Goal: Check status: Check status

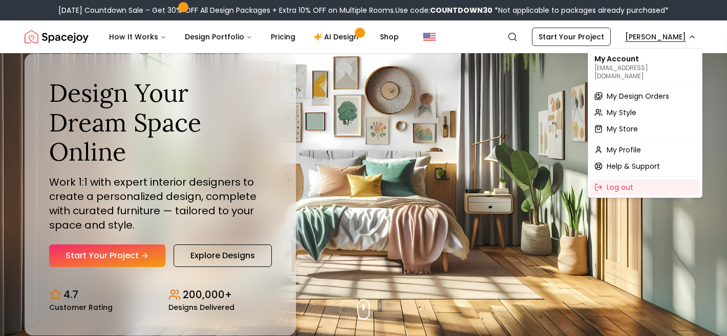
click at [655, 91] on span "My Design Orders" at bounding box center [638, 96] width 62 height 10
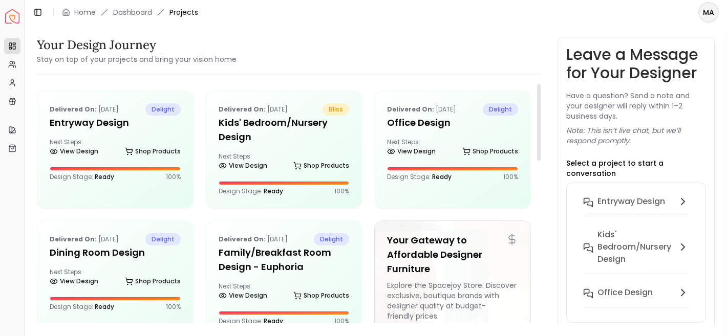
scroll to position [6, 0]
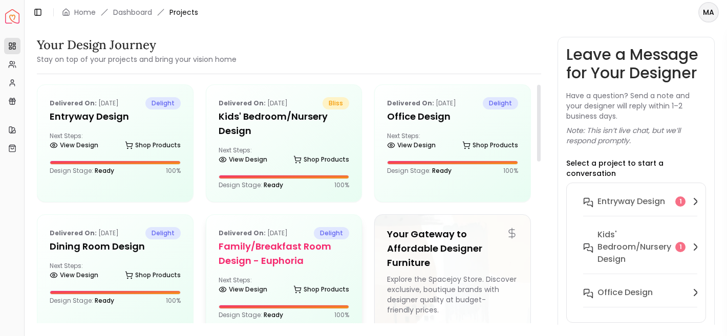
click at [242, 270] on div "Delivered on: Apr 20, 2024 delight Family/Breakfast Room Design - Euphoria Next…" at bounding box center [284, 273] width 156 height 117
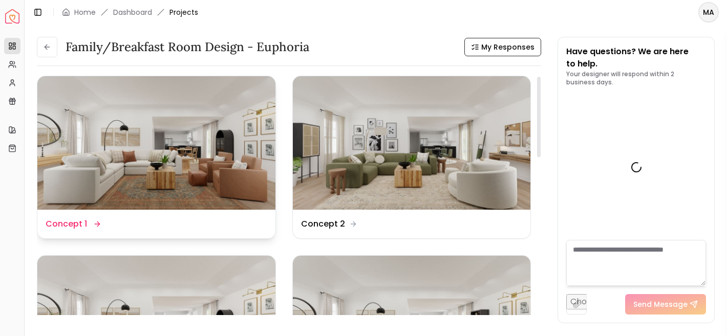
scroll to position [1714, 0]
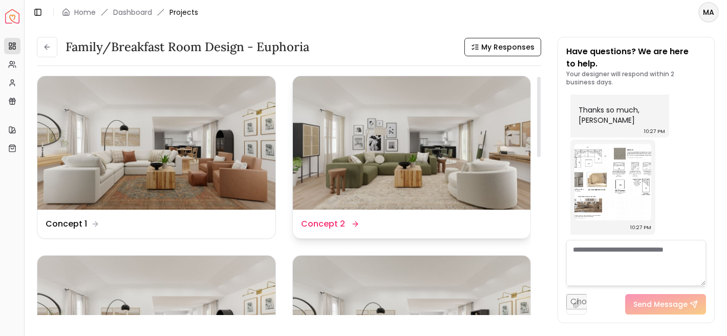
click at [355, 198] on img at bounding box center [412, 143] width 238 height 134
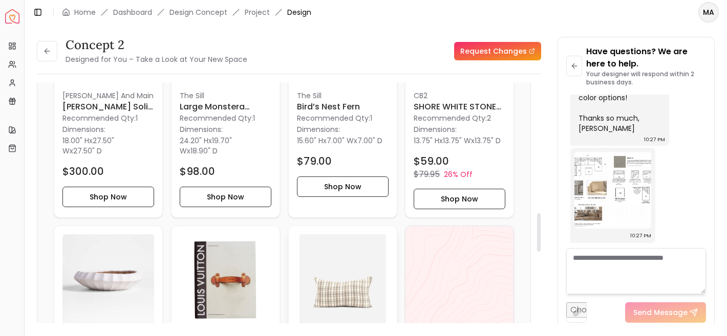
scroll to position [794, 0]
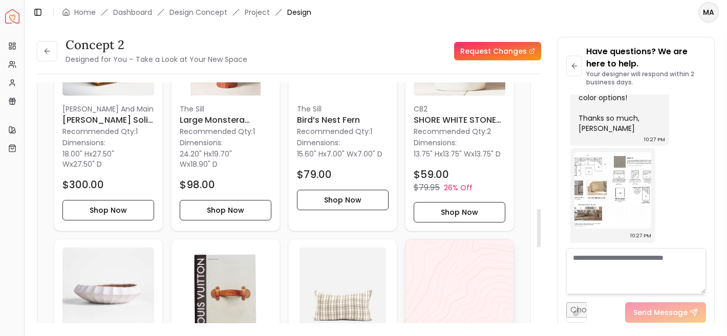
click at [49, 55] on button at bounding box center [47, 51] width 20 height 20
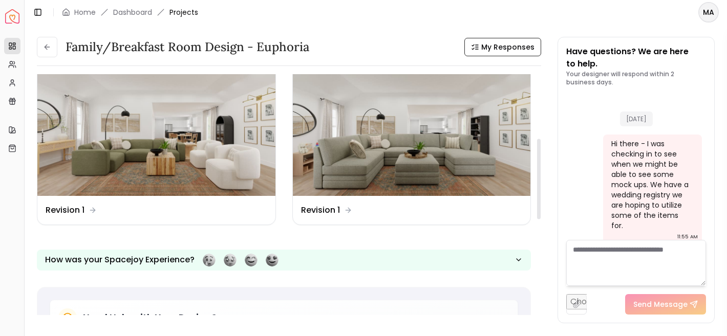
scroll to position [186, 0]
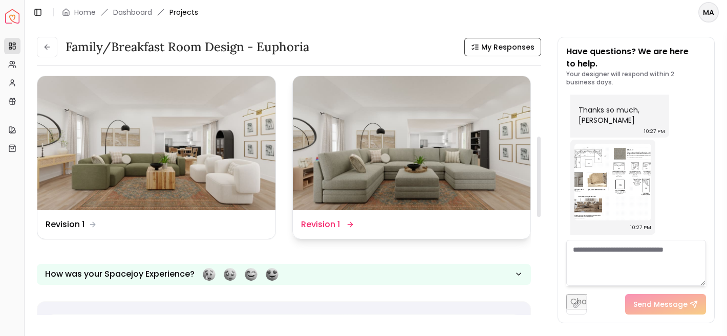
click at [330, 175] on img at bounding box center [412, 143] width 238 height 134
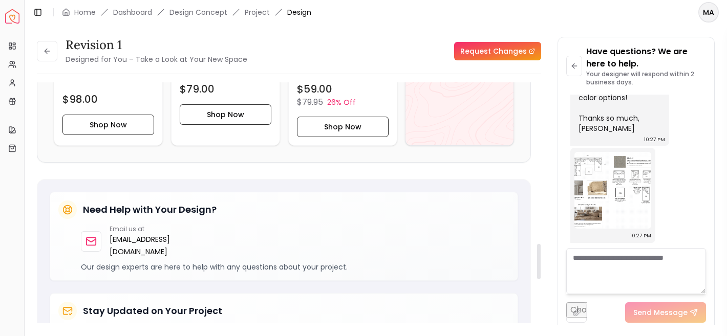
scroll to position [1094, 0]
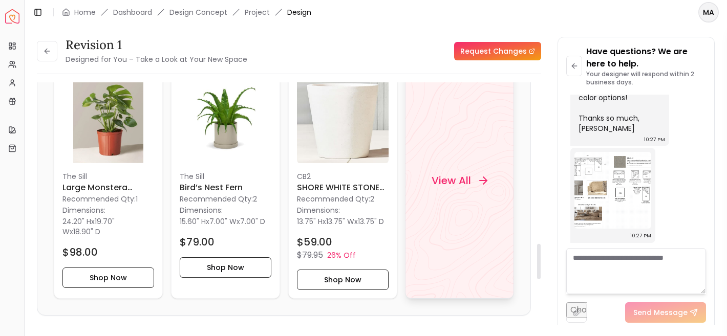
click at [461, 171] on div "View All" at bounding box center [459, 181] width 80 height 31
click at [50, 45] on button at bounding box center [47, 51] width 20 height 20
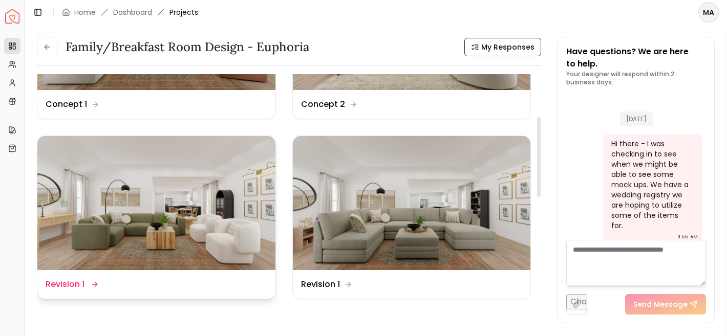
scroll to position [1714, 0]
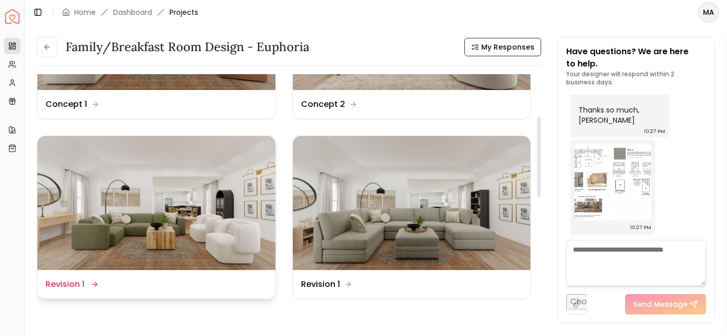
click at [198, 176] on img at bounding box center [156, 203] width 238 height 134
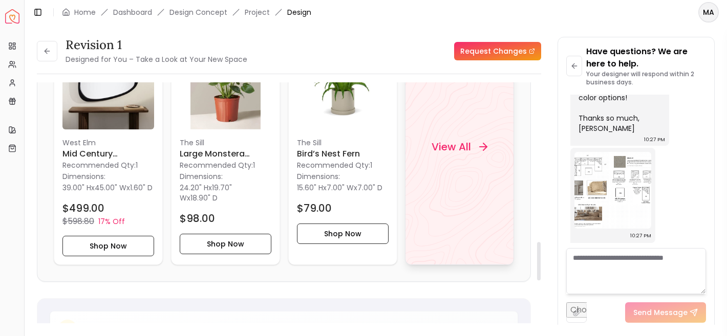
scroll to position [1001, 0]
click at [437, 163] on div "View All" at bounding box center [459, 148] width 80 height 31
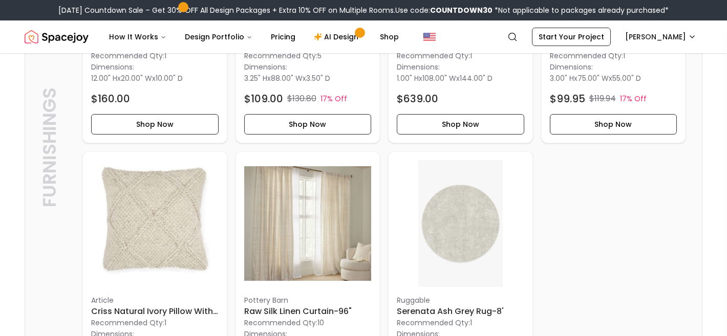
scroll to position [2788, 0]
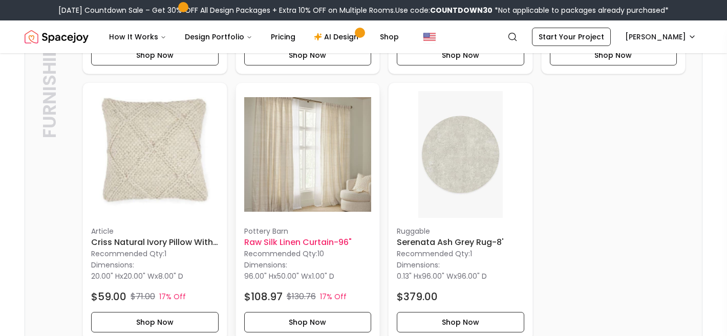
click at [321, 228] on p "Pottery Barn" at bounding box center [307, 231] width 127 height 10
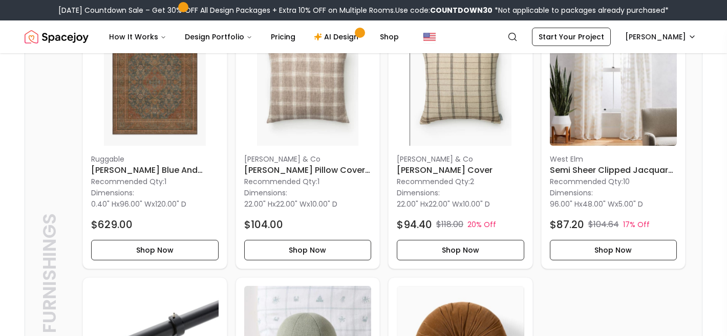
scroll to position [302, 0]
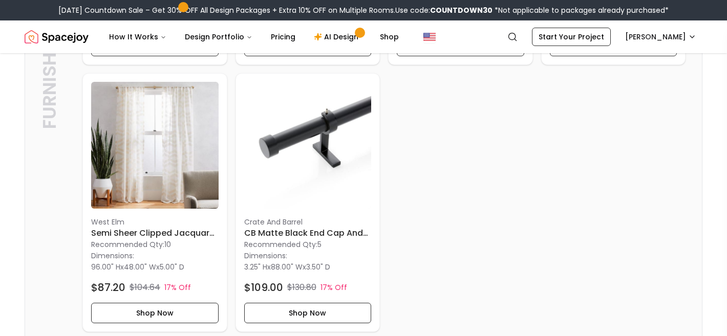
scroll to position [1081, 0]
